Goal: Task Accomplishment & Management: Use online tool/utility

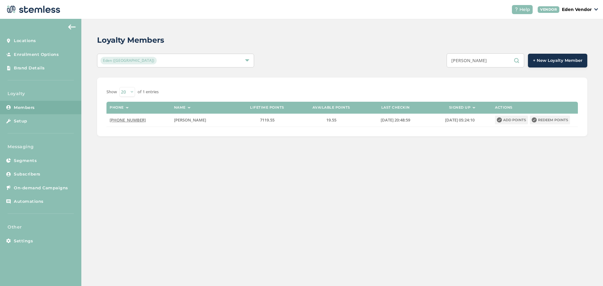
click at [423, 69] on div "Loyalty Members Eden (Okmulgee) [PERSON_NAME] + New Loyalty Member Show 20 50 1…" at bounding box center [341, 85] width 521 height 133
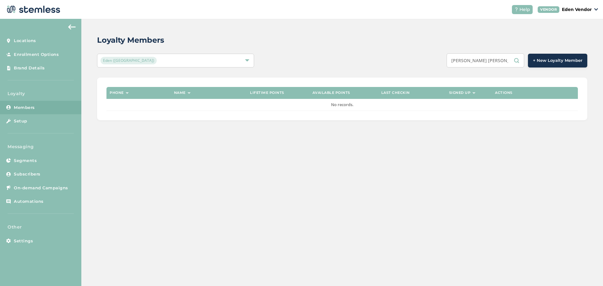
click at [476, 60] on input "[PERSON_NAME] [PERSON_NAME]" at bounding box center [485, 60] width 78 height 14
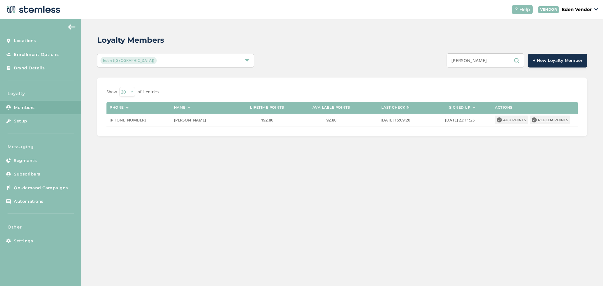
drag, startPoint x: 493, startPoint y: 63, endPoint x: 446, endPoint y: 66, distance: 47.8
click at [446, 66] on div "[PERSON_NAME] + New Loyalty Member" at bounding box center [444, 60] width 286 height 14
paste input "[PERSON_NAME] [PERSON_NAME]"
type input "[PERSON_NAME] [PERSON_NAME]"
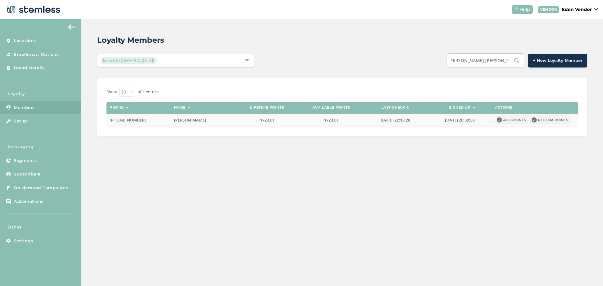
scroll to position [0, 0]
click at [538, 121] on button "Redeem points" at bounding box center [549, 120] width 40 height 9
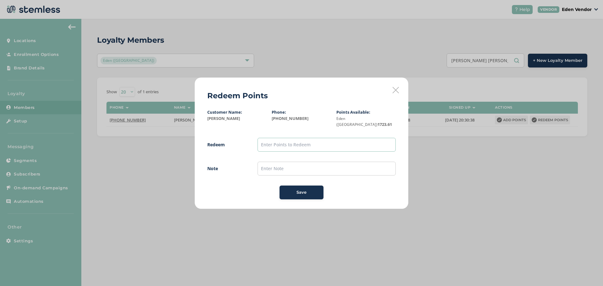
click at [326, 146] on input "text" at bounding box center [326, 145] width 138 height 14
type input "1700"
click at [277, 163] on input "text" at bounding box center [326, 169] width 138 height 14
type input "[DATE]"
click at [301, 185] on button "Save" at bounding box center [301, 192] width 44 height 14
